Goal: Task Accomplishment & Management: Complete application form

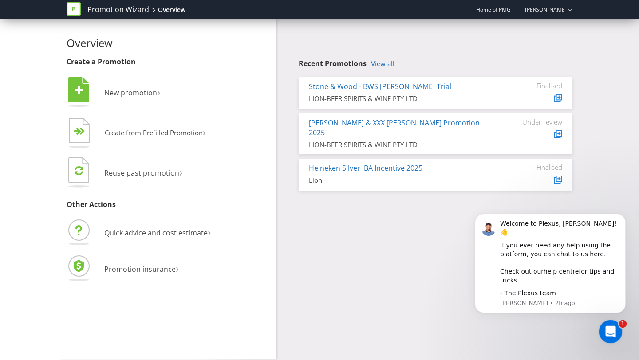
click at [609, 322] on div "Open Intercom Messenger" at bounding box center [608, 330] width 29 height 29
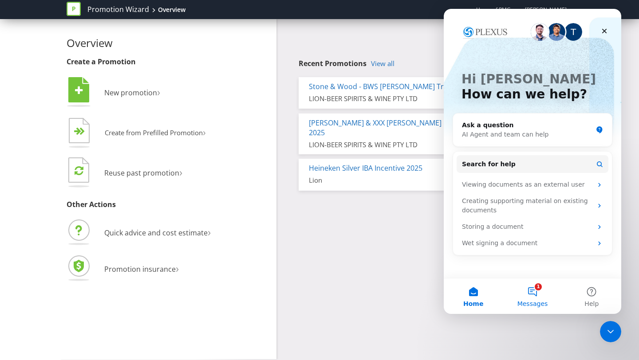
click at [529, 294] on button "1 Messages" at bounding box center [531, 295] width 59 height 35
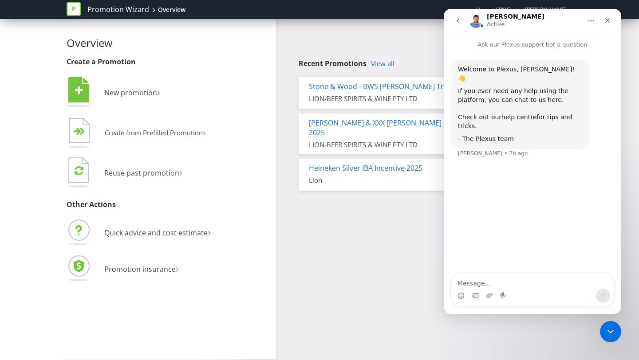
click at [459, 24] on icon "go back" at bounding box center [457, 20] width 7 height 7
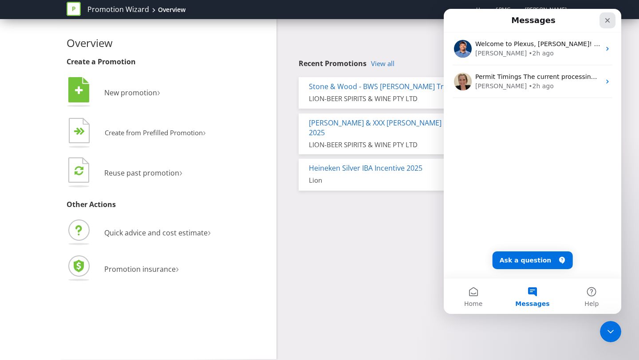
click at [608, 22] on icon "Close" at bounding box center [607, 20] width 5 height 5
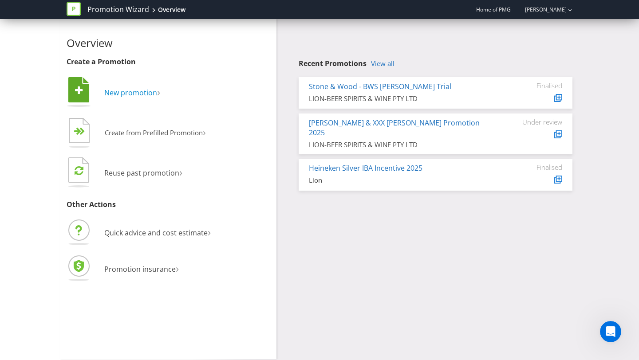
click at [155, 93] on span "New promotion" at bounding box center [130, 93] width 53 height 10
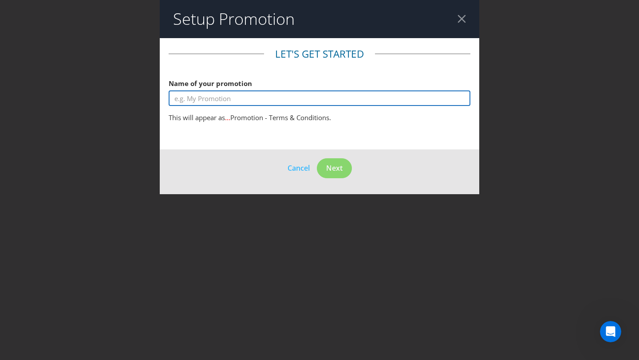
click at [245, 101] on input "text" at bounding box center [320, 98] width 302 height 16
type input "Win $1000 Gift Card"
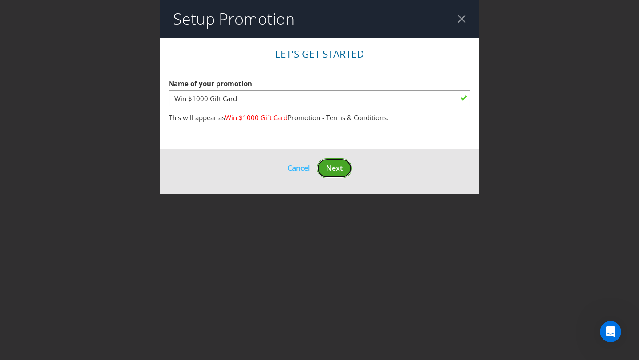
click at [340, 174] on button "Next" at bounding box center [334, 168] width 35 height 20
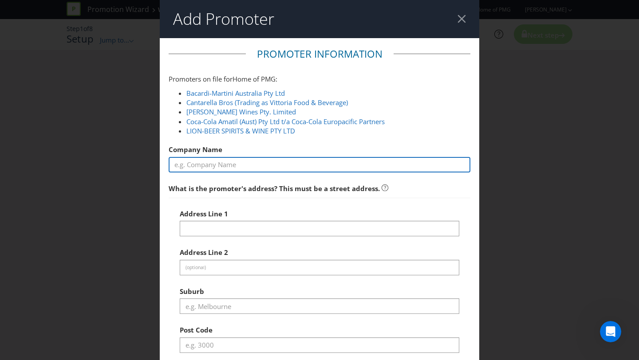
click at [311, 167] on input "text" at bounding box center [320, 165] width 302 height 16
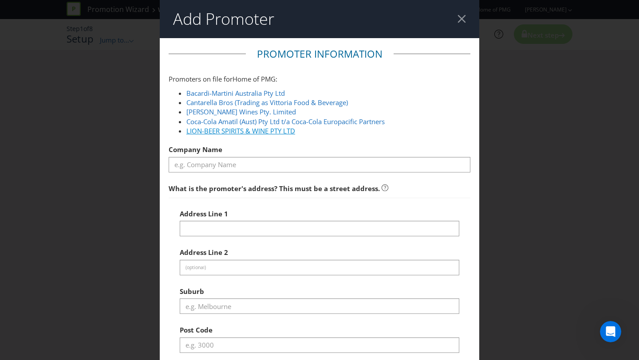
click at [287, 132] on link "LION-BEER SPIRITS & WINE PTY LTD" at bounding box center [240, 130] width 109 height 9
type input "LION-BEER SPIRITS & WINE PTY LTD"
type input "[STREET_ADDRESS][PERSON_NAME]"
type input "[GEOGRAPHIC_DATA]"
type input "3000"
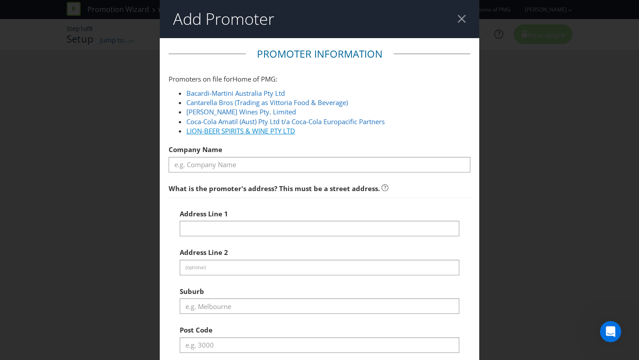
select select "AU"
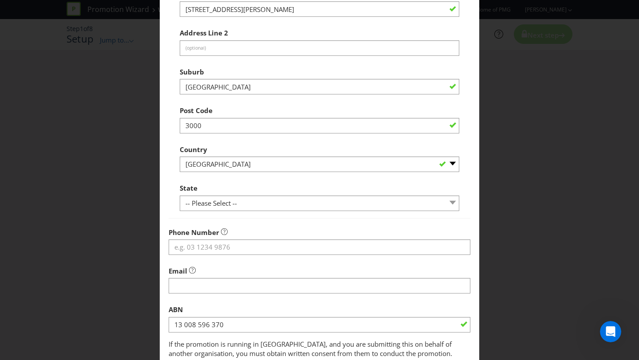
scroll to position [285, 0]
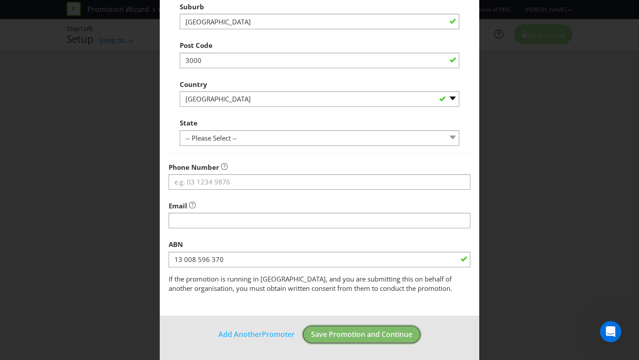
click at [325, 330] on span "Save Promotion and Continue" at bounding box center [361, 334] width 101 height 10
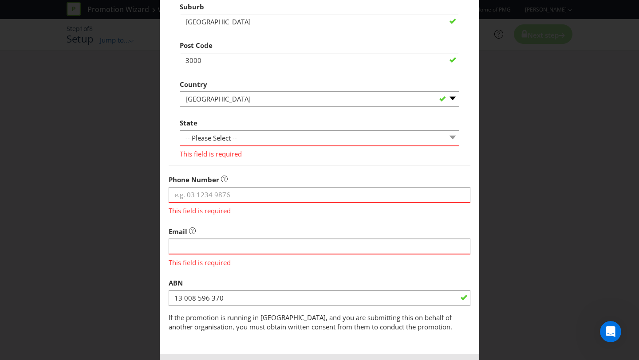
click at [314, 147] on span "This field is required" at bounding box center [319, 152] width 279 height 13
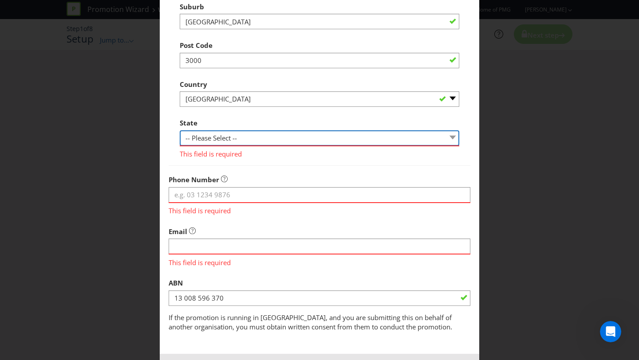
click at [314, 140] on select "-- Please Select -- [GEOGRAPHIC_DATA] [GEOGRAPHIC_DATA] [GEOGRAPHIC_DATA] [GEOG…" at bounding box center [319, 138] width 279 height 16
select select "VIC"
click at [180, 130] on select "-- Please Select -- [GEOGRAPHIC_DATA] [GEOGRAPHIC_DATA] [GEOGRAPHIC_DATA] [GEOG…" at bounding box center [319, 138] width 279 height 16
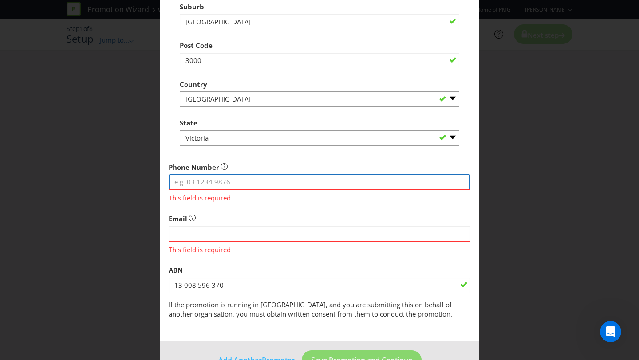
click at [295, 185] on input "tel" at bounding box center [320, 182] width 302 height 16
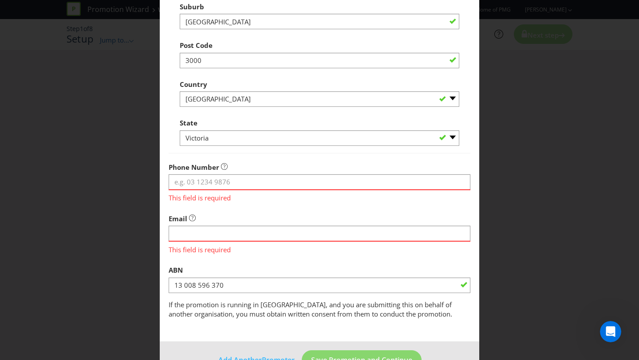
click at [357, 207] on fieldset "Promoter Information Promoters on file for Home of PMG : Bacardi-Martini Austra…" at bounding box center [320, 40] width 302 height 557
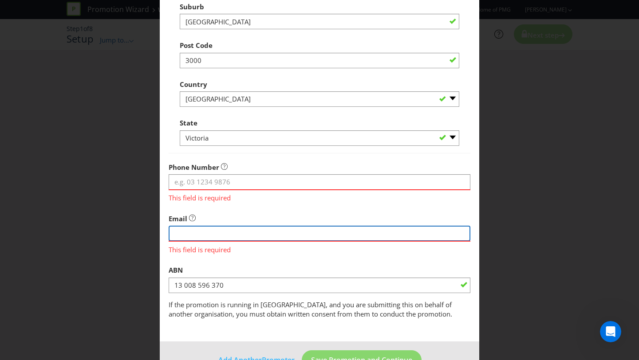
click at [320, 235] on input "string" at bounding box center [320, 234] width 302 height 16
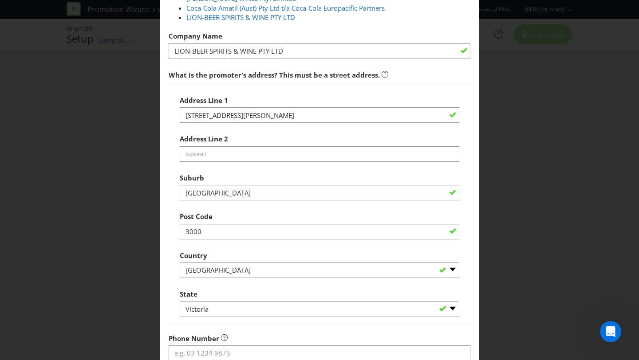
scroll to position [0, 0]
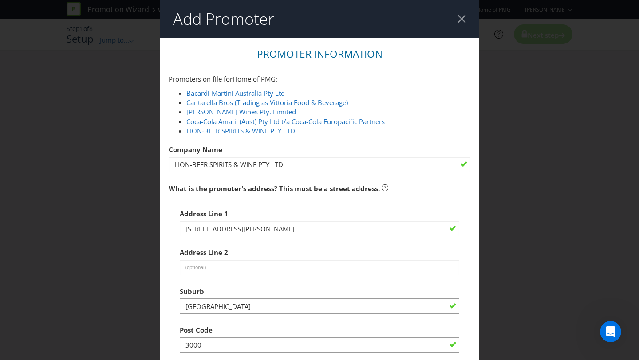
click at [460, 16] on div at bounding box center [461, 19] width 8 height 8
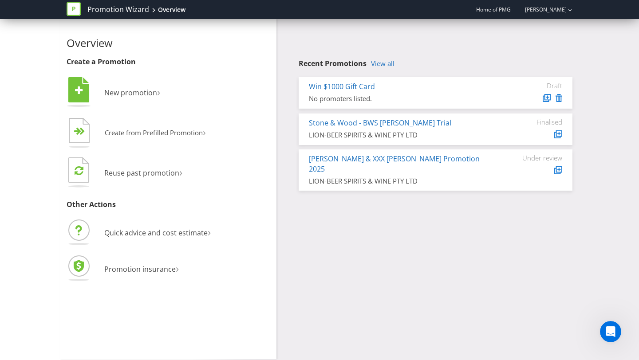
click at [558, 94] on icon at bounding box center [558, 98] width 7 height 8
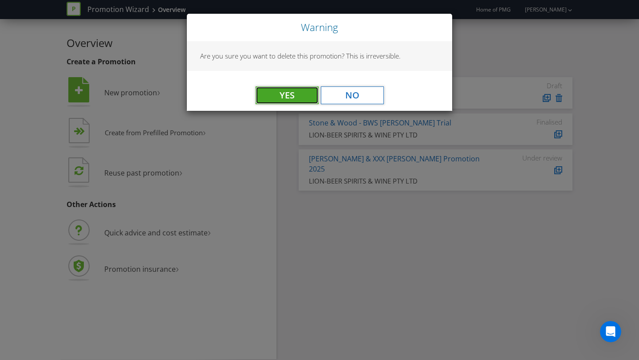
click at [282, 94] on button "Yes" at bounding box center [286, 95] width 63 height 18
